Goal: Information Seeking & Learning: Check status

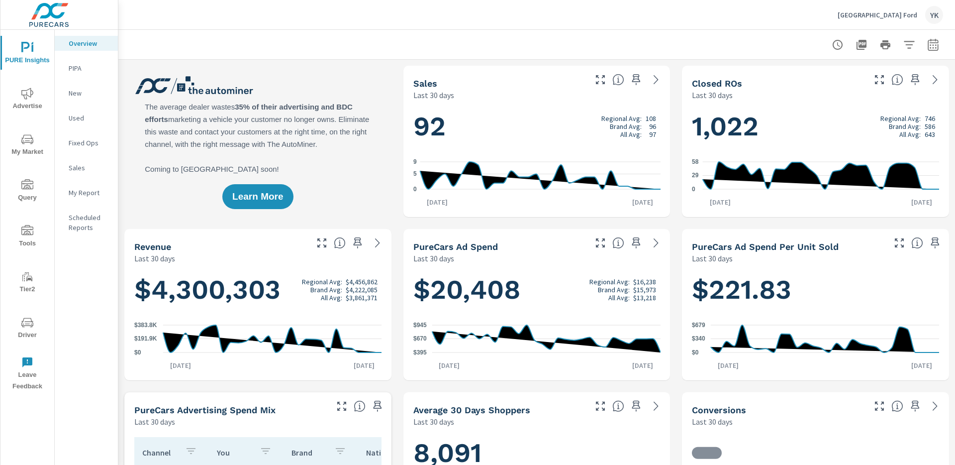
scroll to position [0, 0]
click at [937, 46] on icon "button" at bounding box center [933, 45] width 12 height 12
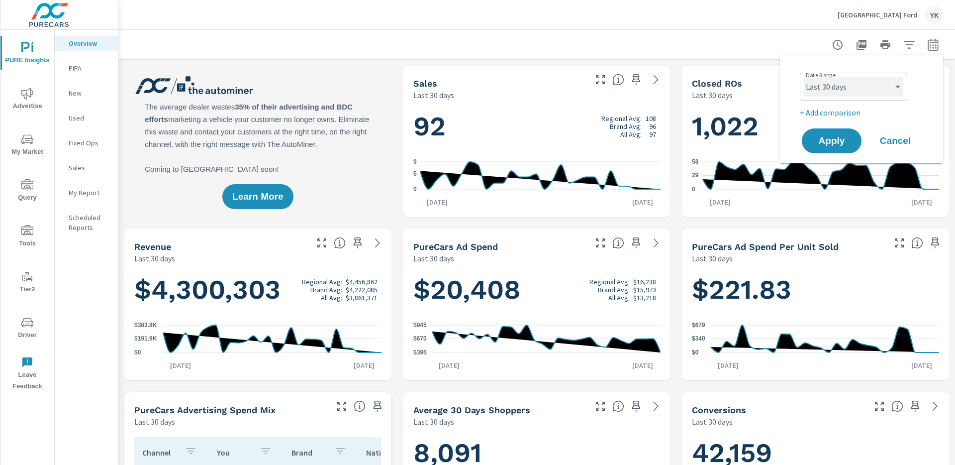
click at [818, 88] on select "Custom [DATE] Last week Last 7 days Last 14 days Last 30 days Last 45 days Last…" at bounding box center [853, 87] width 99 height 20
click at [804, 77] on select "Custom [DATE] Last week Last 7 days Last 14 days Last 30 days Last 45 days Last…" at bounding box center [853, 87] width 99 height 20
select select "Month to date"
click at [833, 129] on button "Apply" at bounding box center [832, 141] width 62 height 26
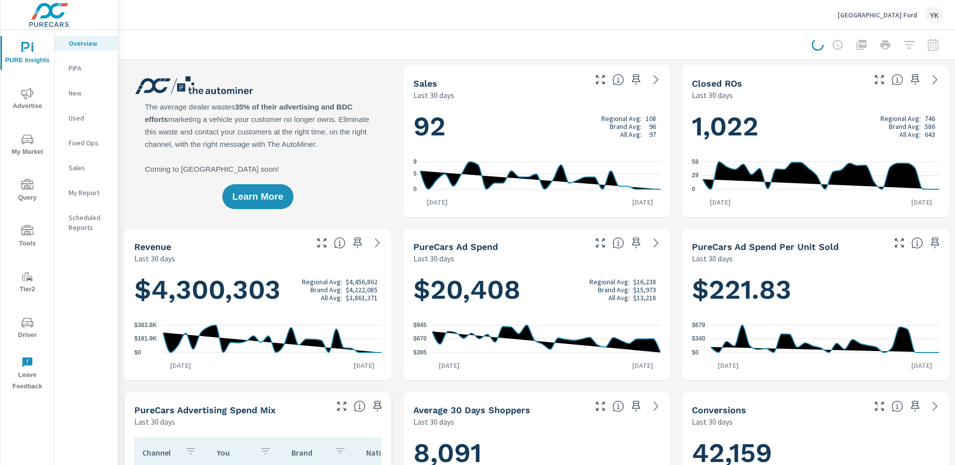
click at [16, 98] on span "Advertise" at bounding box center [27, 100] width 48 height 24
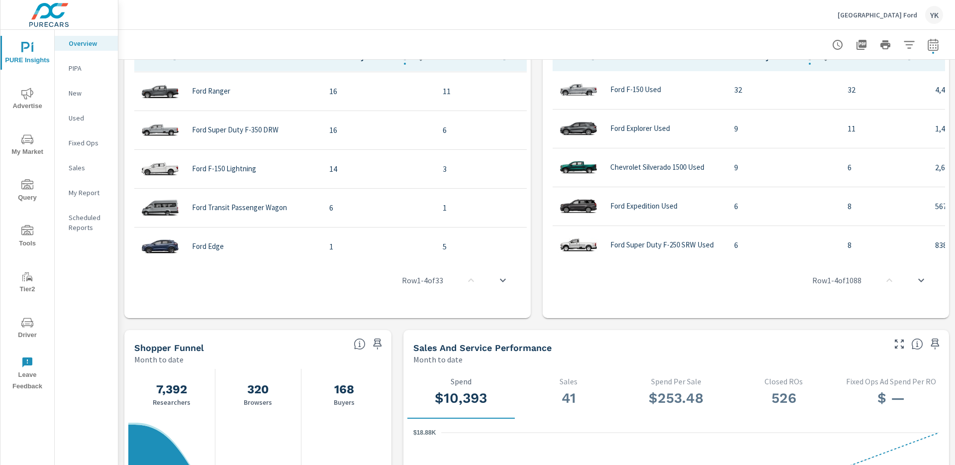
scroll to position [551, 0]
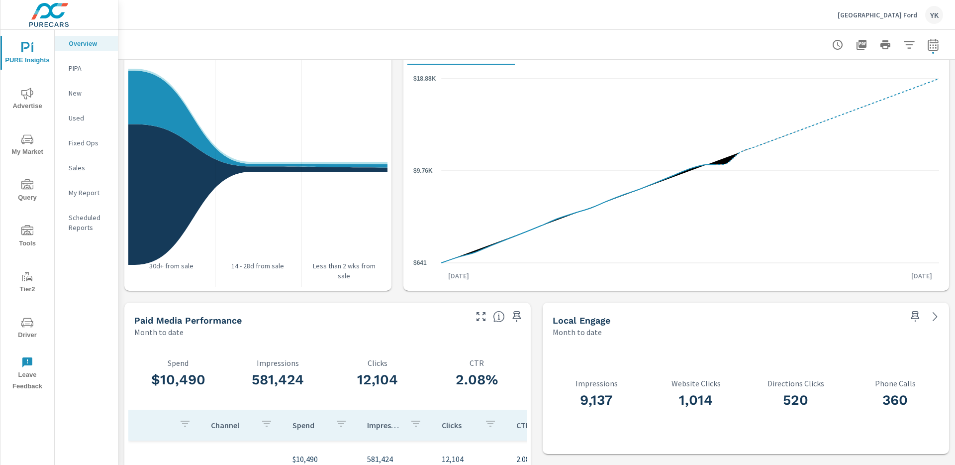
scroll to position [1227, 0]
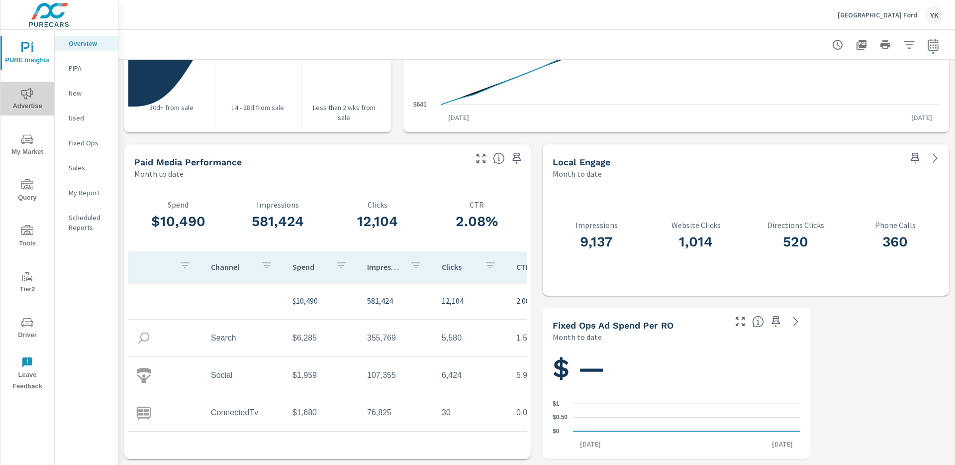
click at [31, 93] on icon "nav menu" at bounding box center [27, 94] width 12 height 12
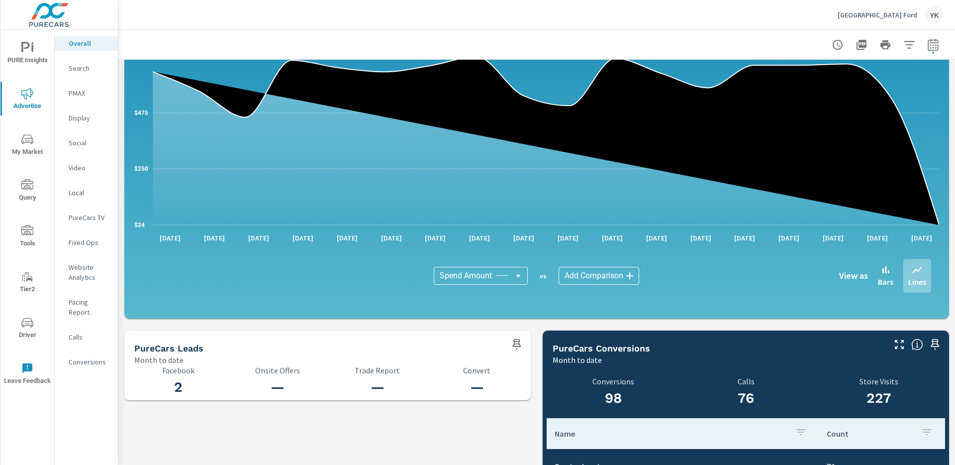
scroll to position [813, 0]
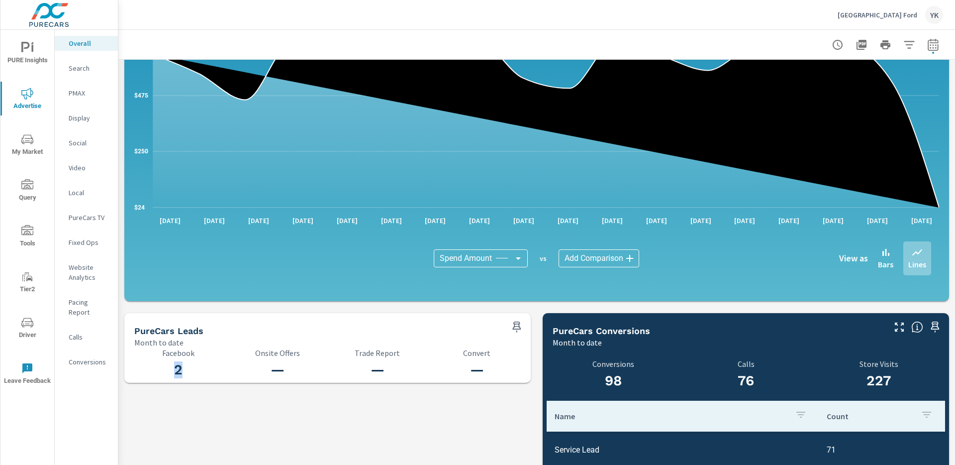
drag, startPoint x: 181, startPoint y: 371, endPoint x: 167, endPoint y: 371, distance: 13.9
click at [167, 371] on h3 "2" at bounding box center [178, 369] width 88 height 17
click at [76, 145] on p "Social" at bounding box center [89, 143] width 41 height 10
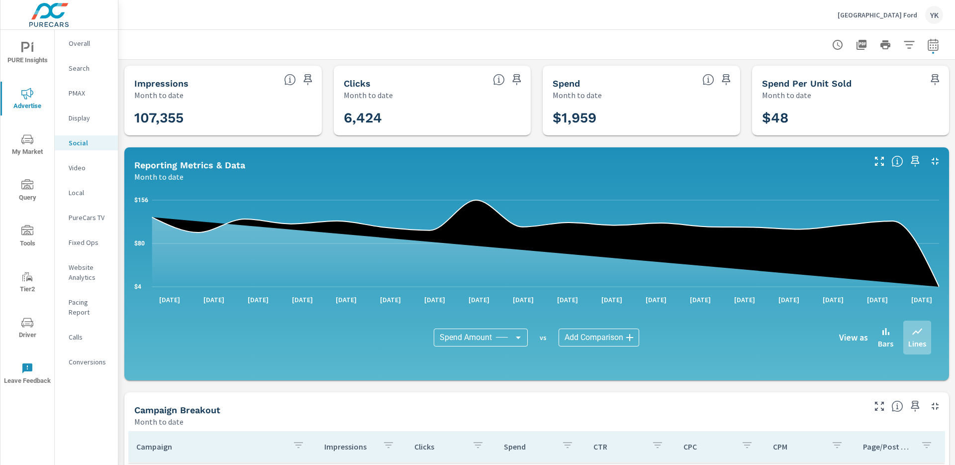
scroll to position [248, 0]
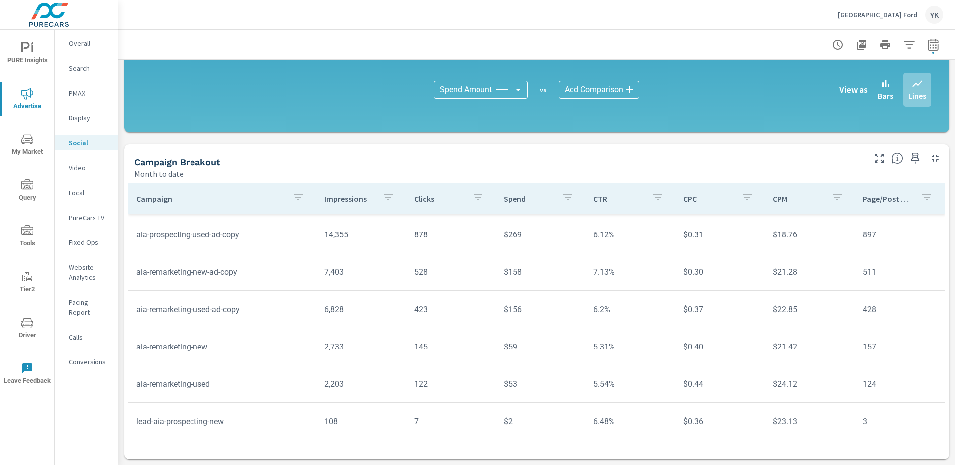
click at [75, 357] on p "Conversions" at bounding box center [89, 362] width 41 height 10
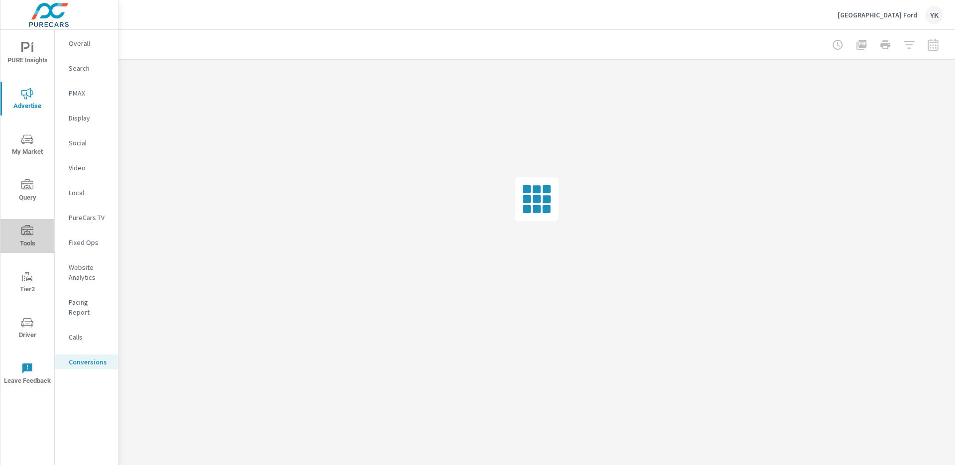
click at [28, 241] on span "Tools" at bounding box center [27, 237] width 48 height 24
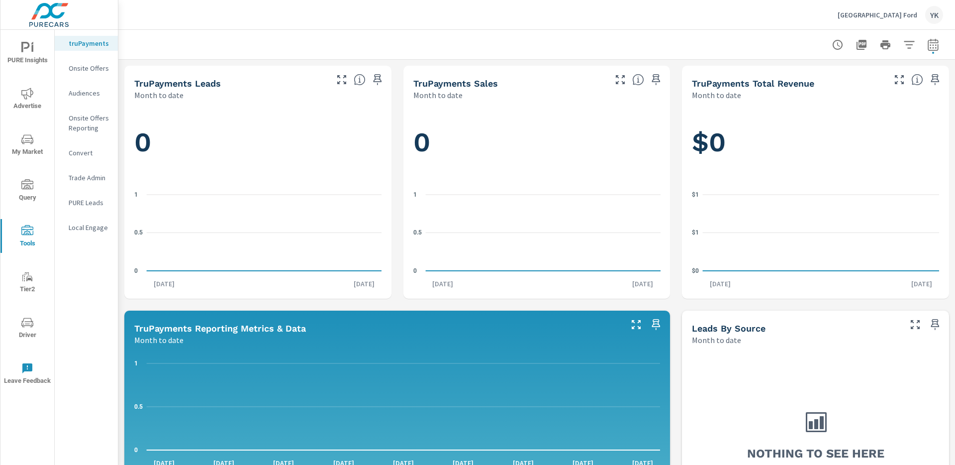
click at [80, 217] on nav "truPayments Onsite Offers Audiences Onsite Offers Reporting Convert Trade Admin…" at bounding box center [86, 139] width 63 height 219
click at [80, 206] on p "PURE Leads" at bounding box center [89, 202] width 41 height 10
